Goal: Navigation & Orientation: Find specific page/section

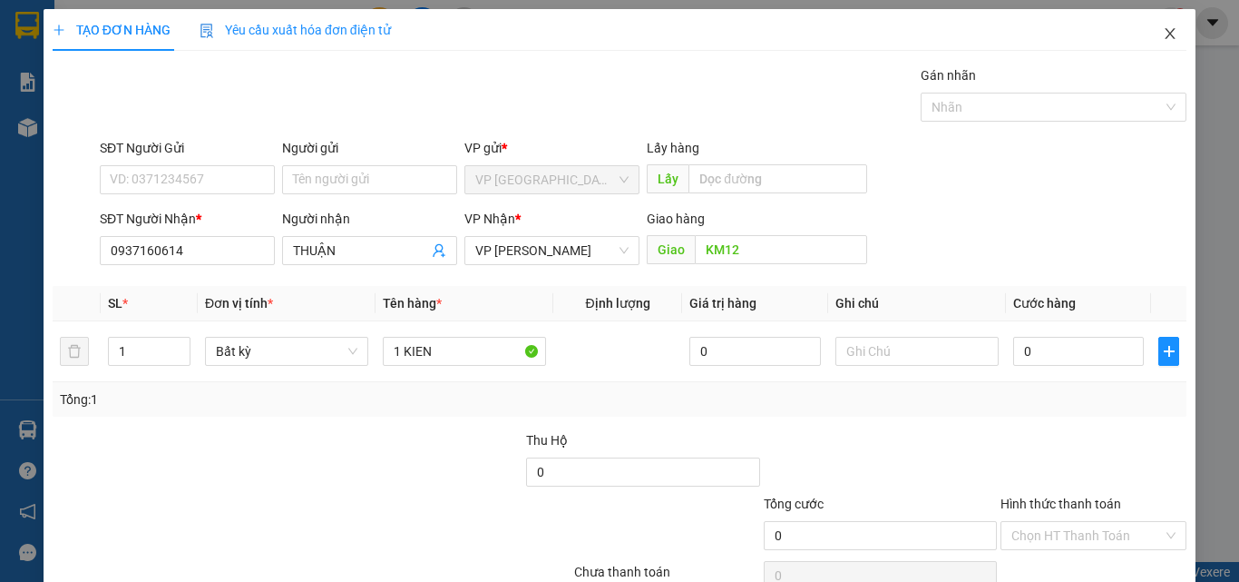
click at [1163, 28] on icon "close" at bounding box center [1170, 33] width 15 height 15
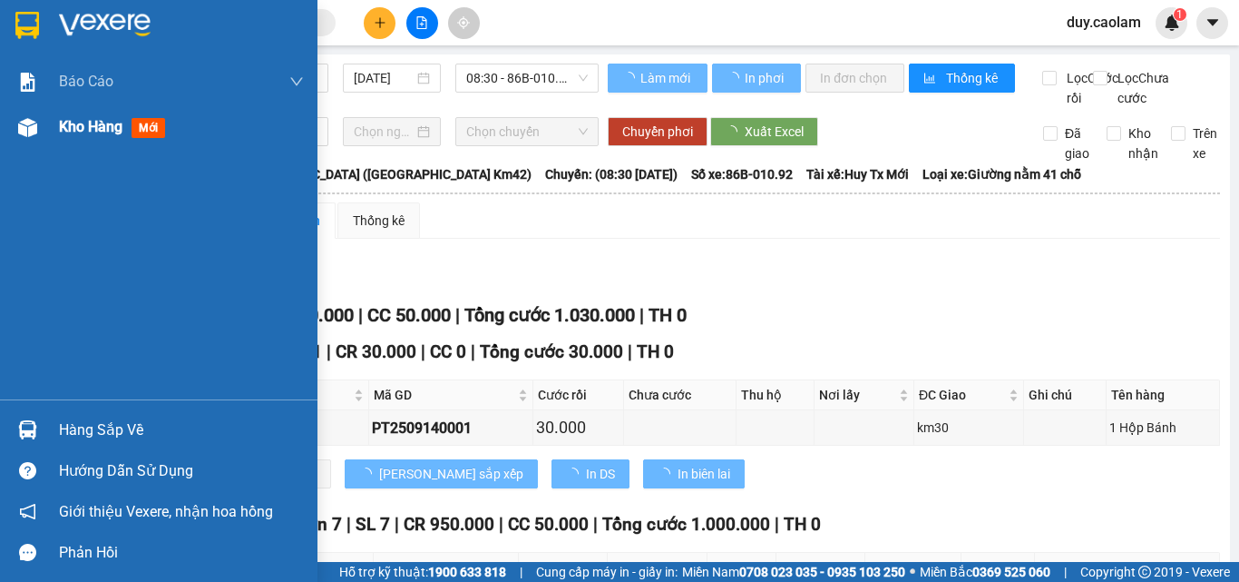
click at [84, 136] on div "Kho hàng mới" at bounding box center [115, 126] width 113 height 23
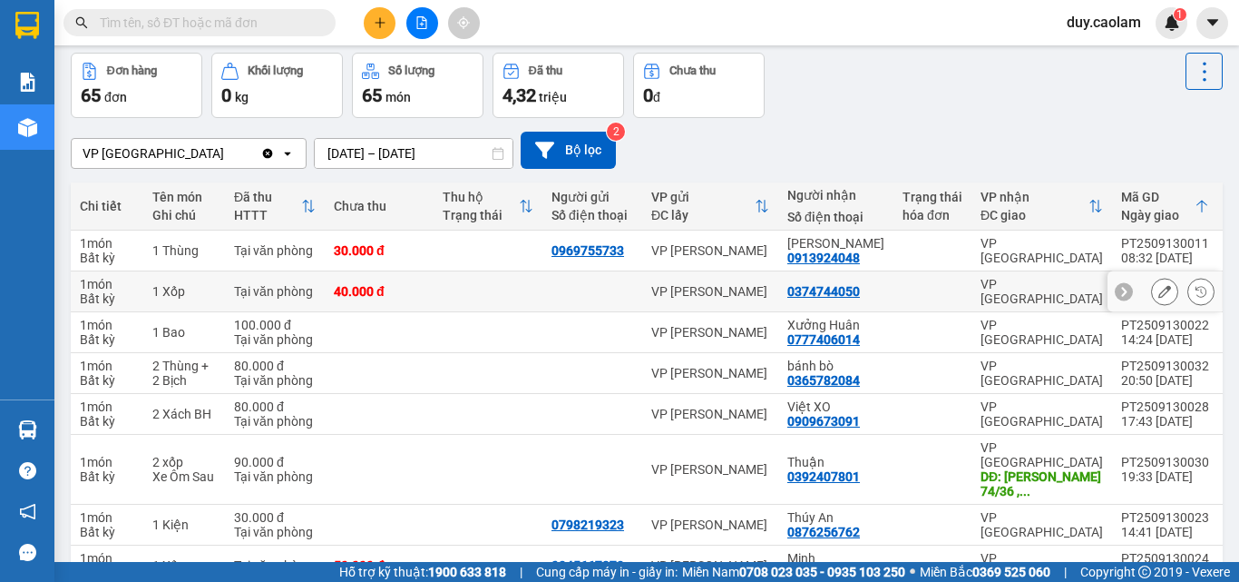
scroll to position [181, 0]
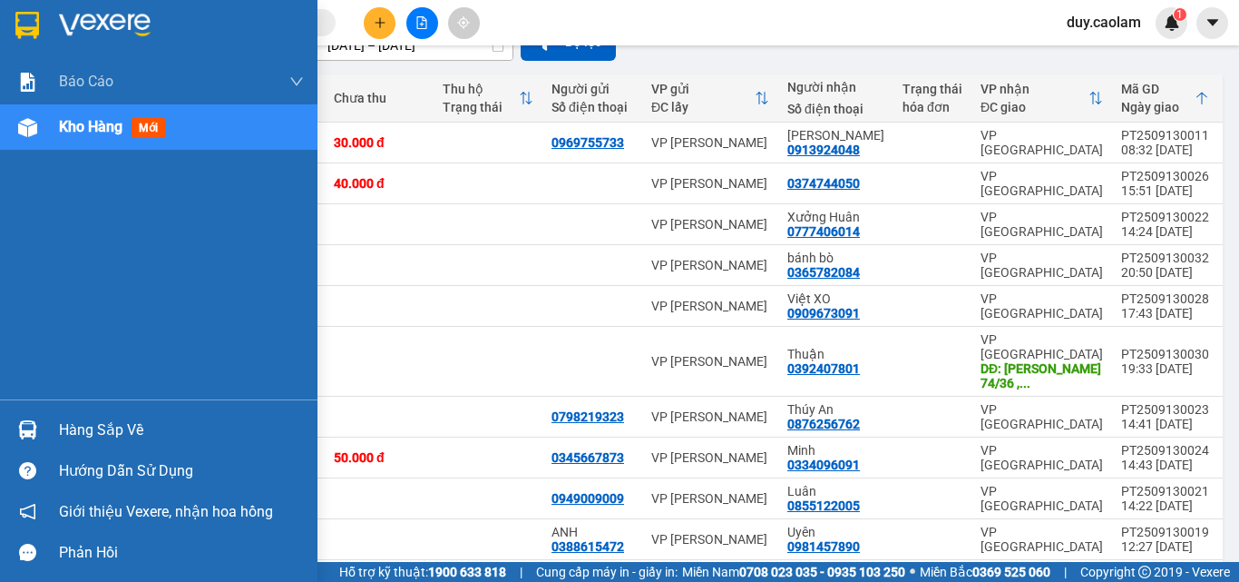
drag, startPoint x: 51, startPoint y: 142, endPoint x: 162, endPoint y: 166, distance: 114.1
click at [51, 143] on div "Kho hàng mới" at bounding box center [159, 126] width 318 height 45
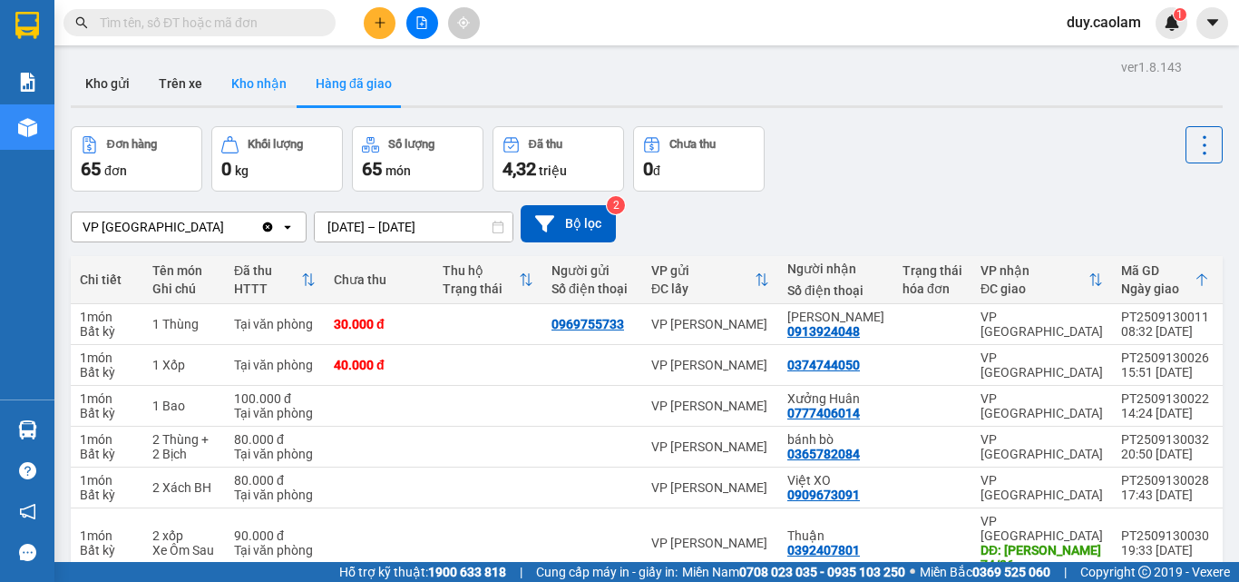
click at [255, 87] on button "Kho nhận" at bounding box center [259, 84] width 84 height 44
